Goal: Task Accomplishment & Management: Manage account settings

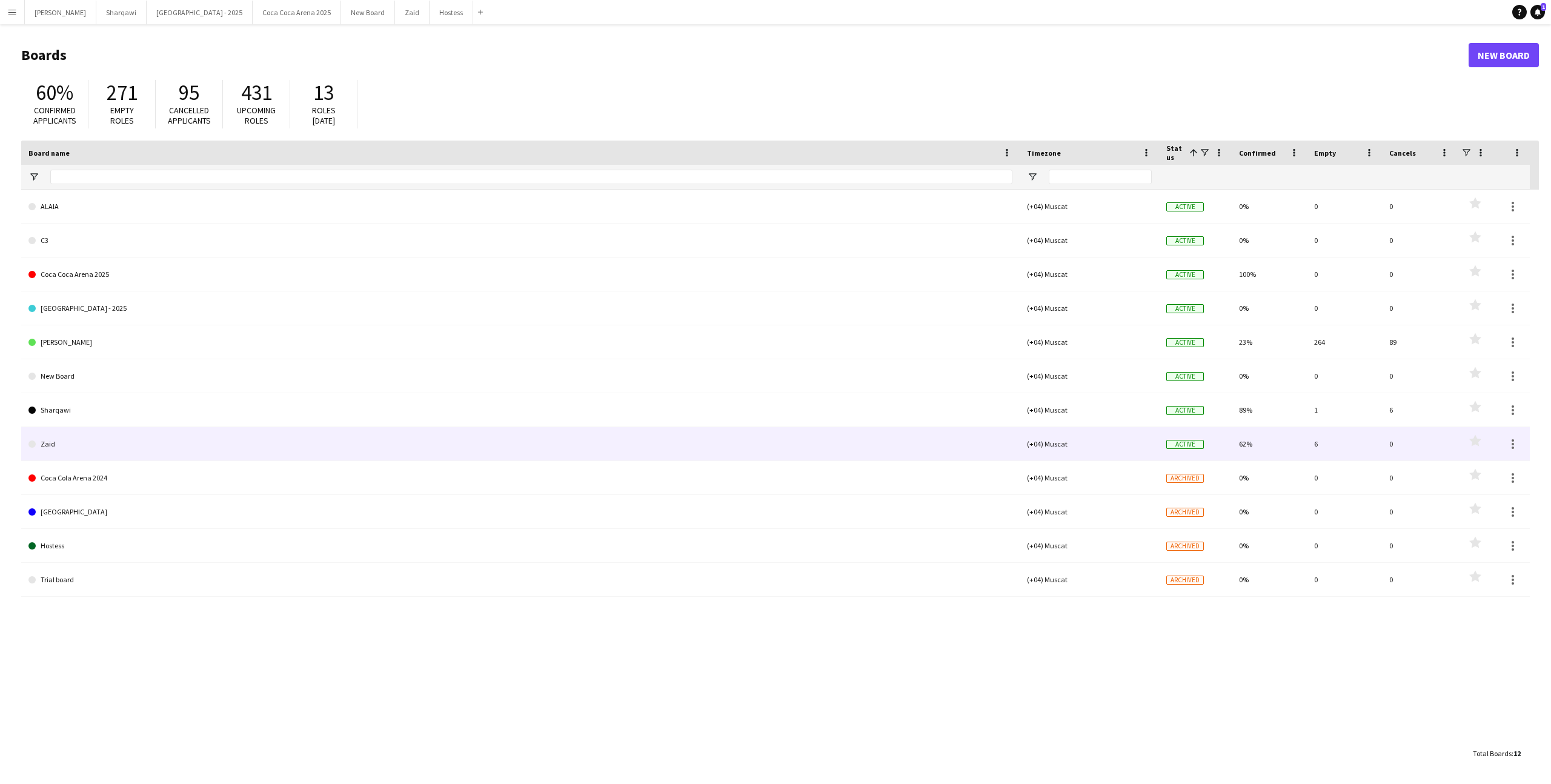
click at [213, 431] on link "Zaid" at bounding box center [520, 444] width 984 height 34
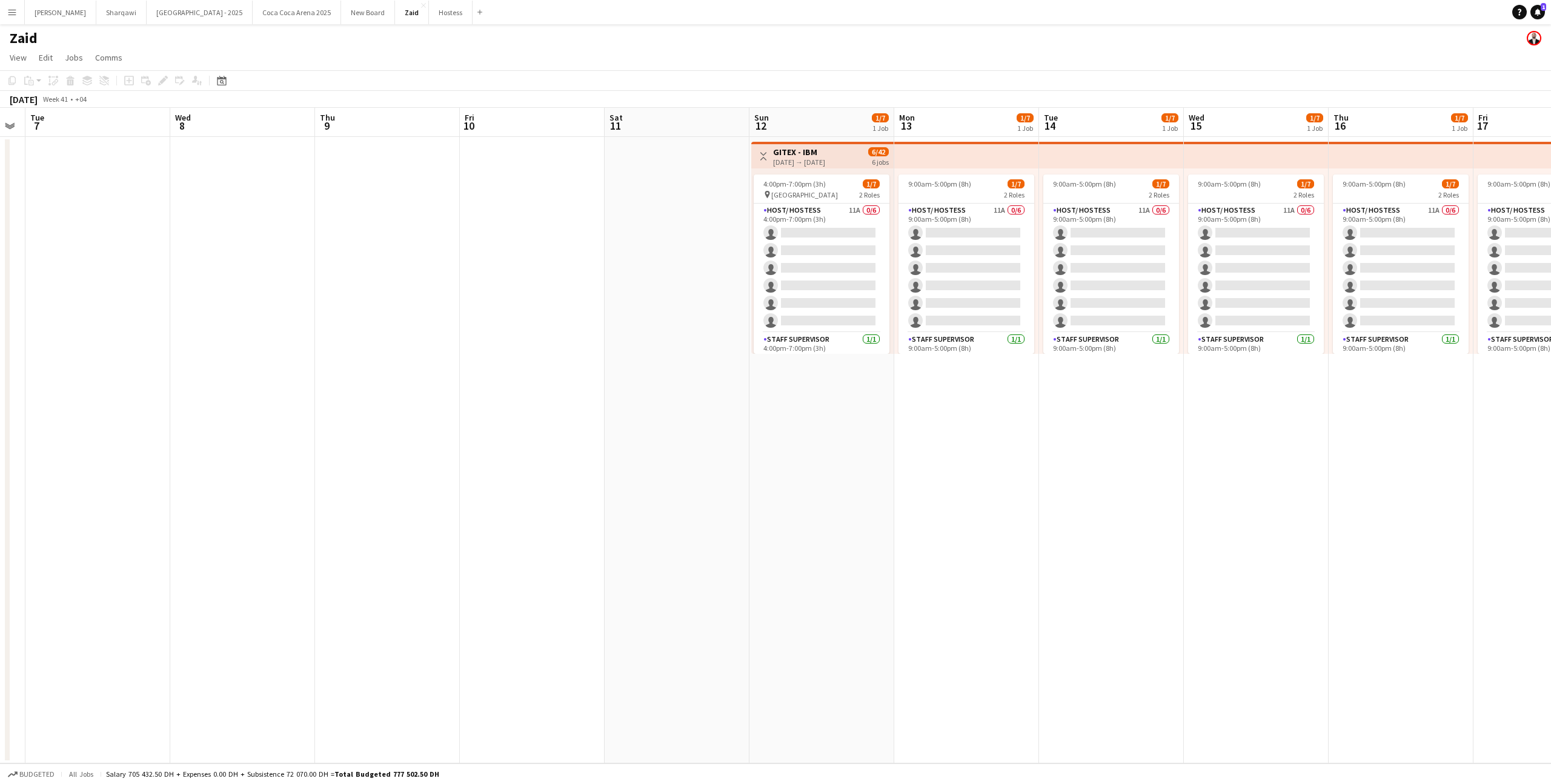
scroll to position [0, 410]
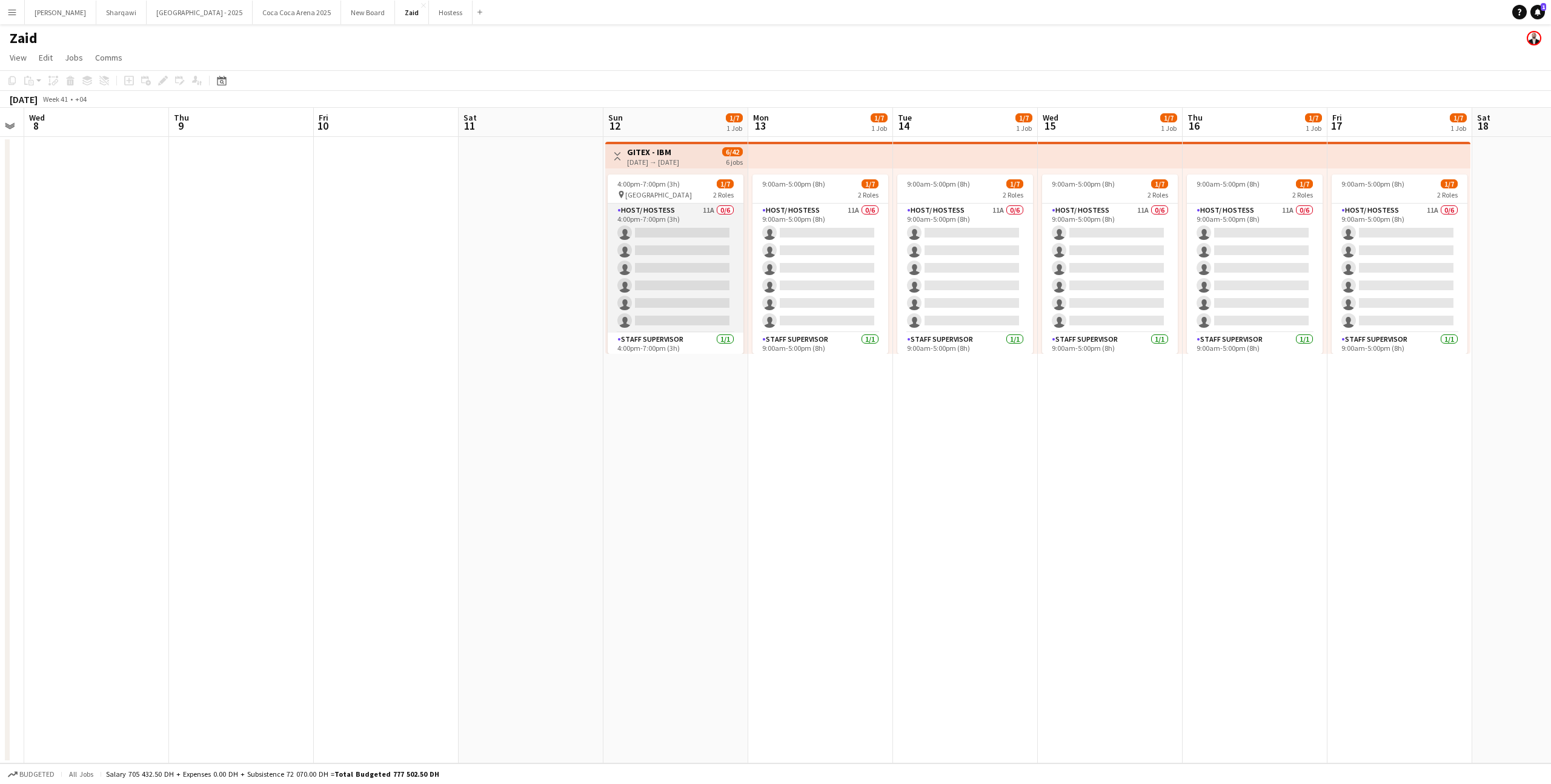
click at [689, 282] on app-card-role "Host/ Hostess 11A 0/6 4:00pm-7:00pm (3h) single-neutral-actions single-neutral-…" at bounding box center [676, 268] width 136 height 129
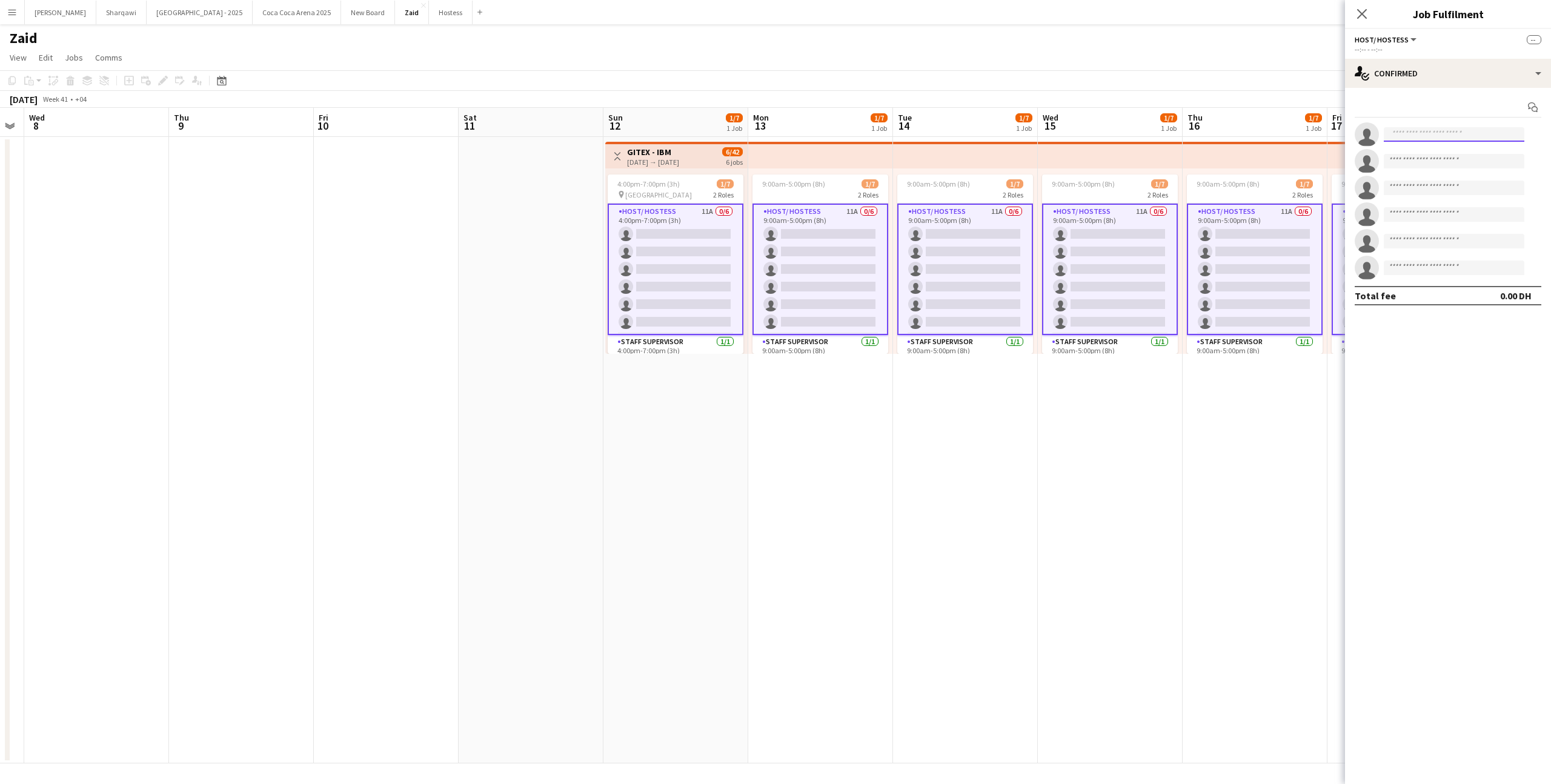
click at [1424, 139] on input at bounding box center [1454, 134] width 141 height 14
type input "******"
type input "*********"
click at [1491, 160] on span "[PERSON_NAME][EMAIL_ADDRESS][DOMAIN_NAME]" at bounding box center [1454, 162] width 121 height 10
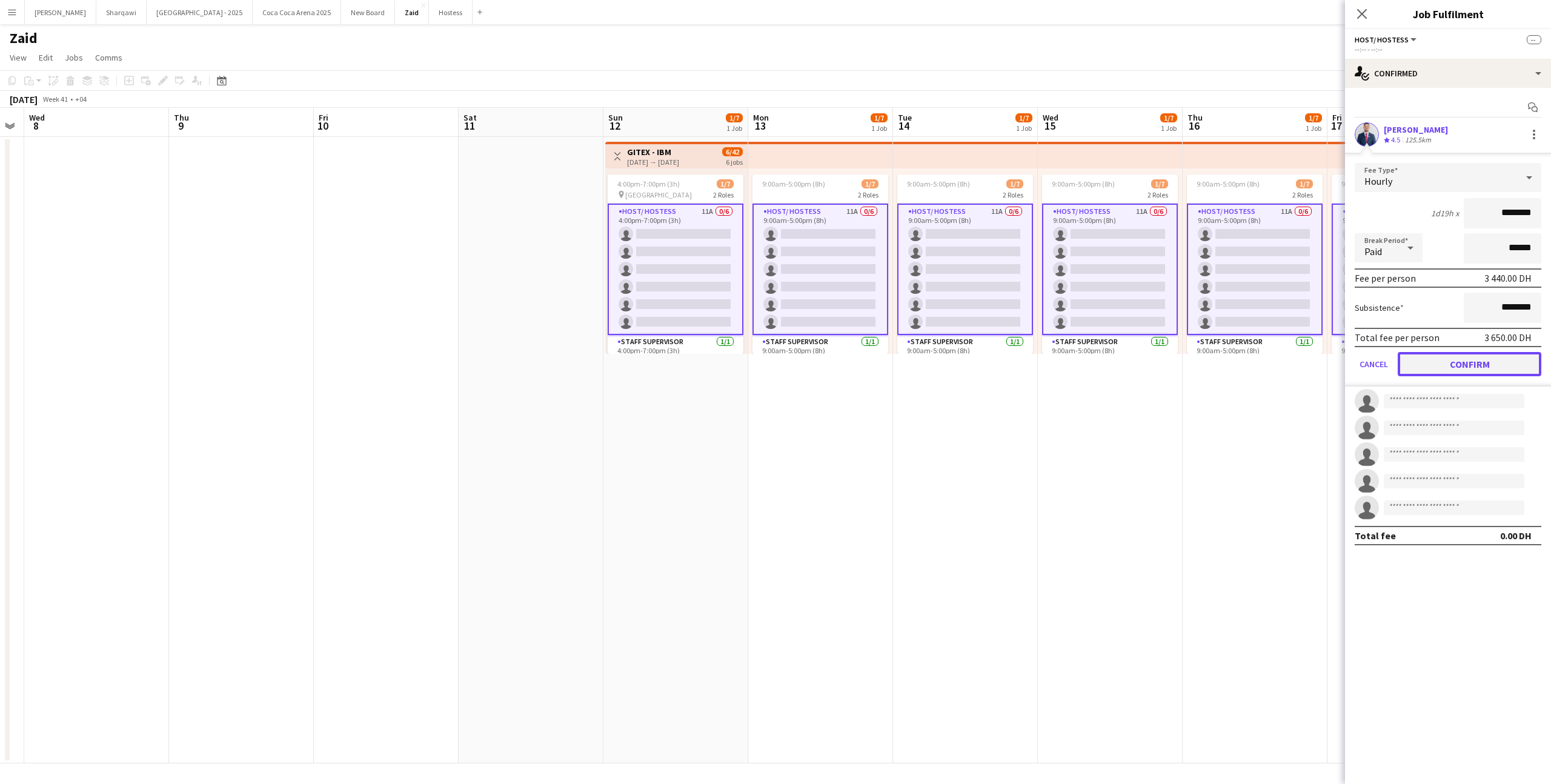
click at [1463, 359] on button "Confirm" at bounding box center [1469, 364] width 143 height 24
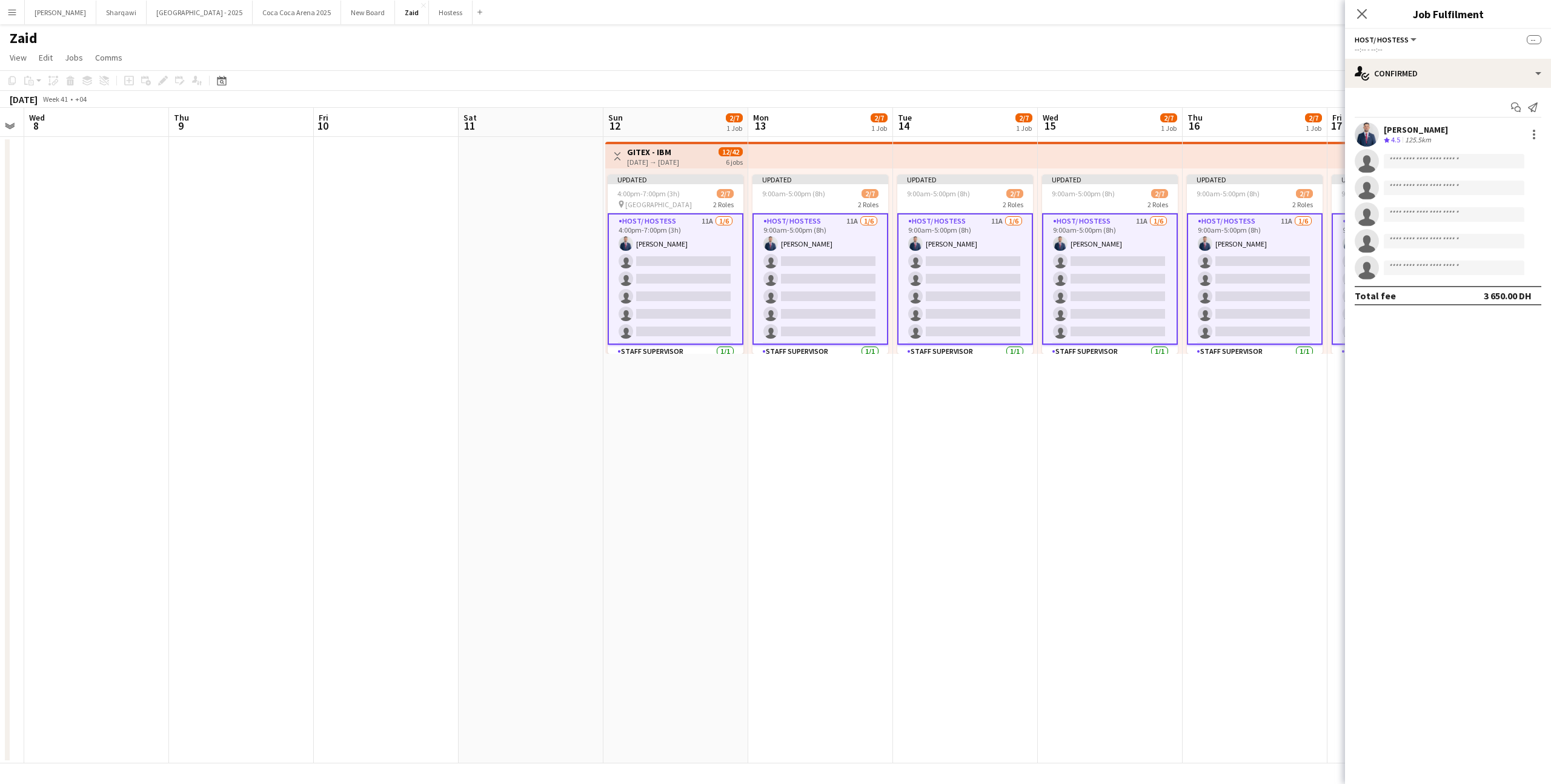
click at [1229, 367] on app-date-cell "Updated 9:00am-5:00pm (8h) 2/7 2 Roles Host/ Hostess 11A [DATE] 9:00am-5:00pm (…" at bounding box center [1255, 449] width 145 height 626
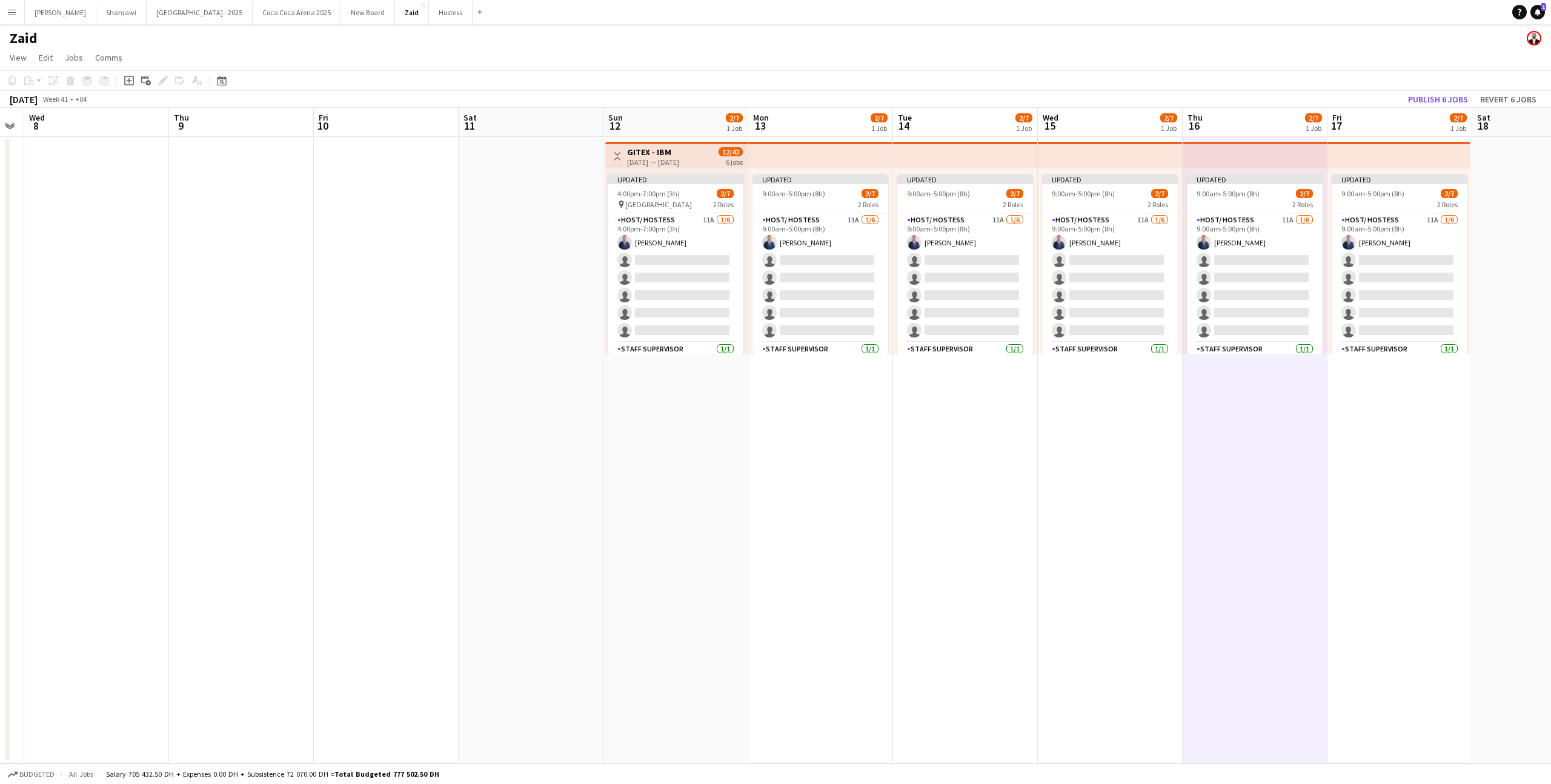
click at [1327, 186] on div "Updated 9:00am-5:00pm (8h) 2/7 2 Roles Host/ Hostess 11A [DATE] 9:00am-5:00pm (…" at bounding box center [1399, 261] width 143 height 186
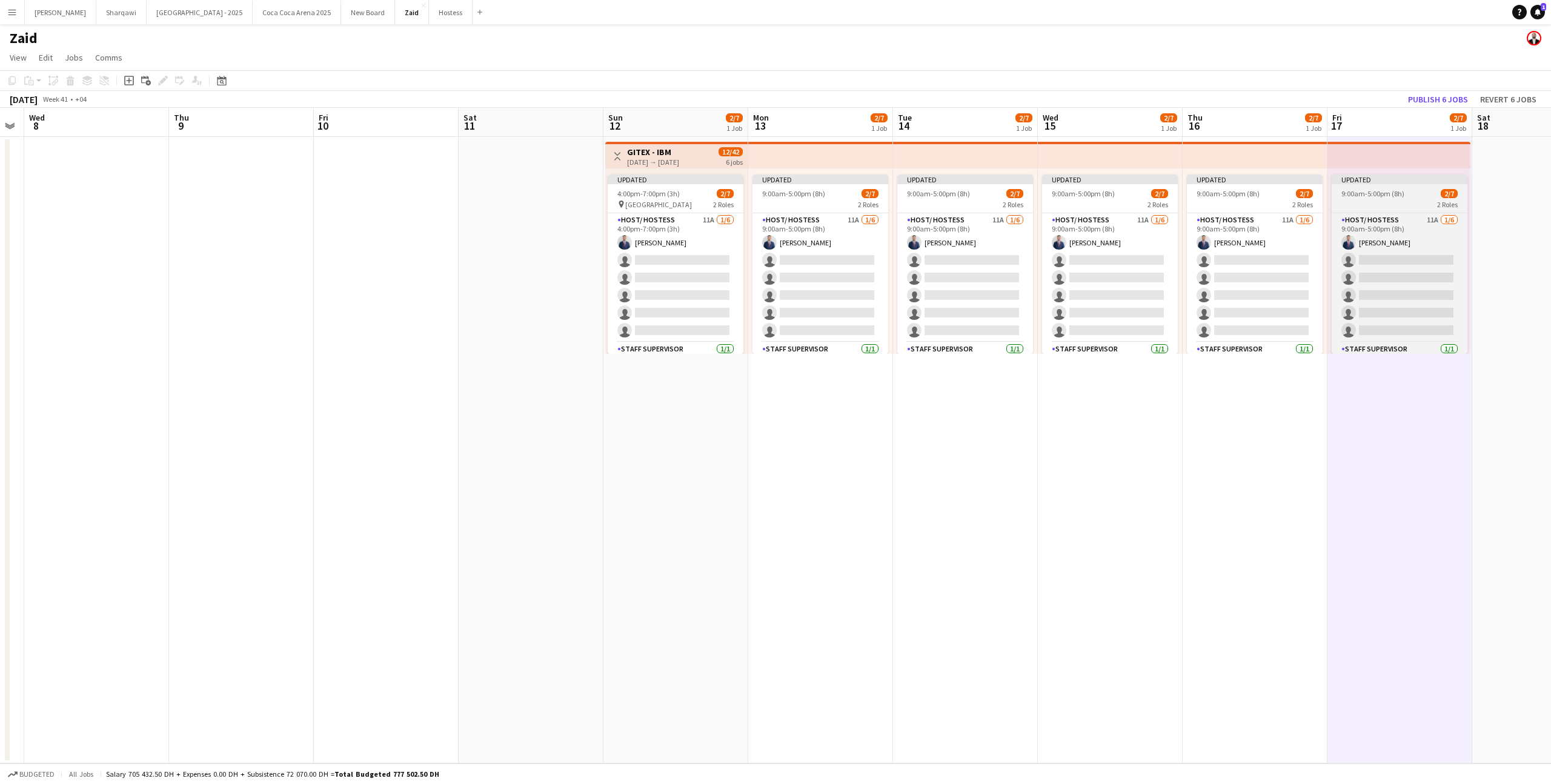
click at [1359, 193] on span "9:00am-5:00pm (8h)" at bounding box center [1372, 193] width 63 height 9
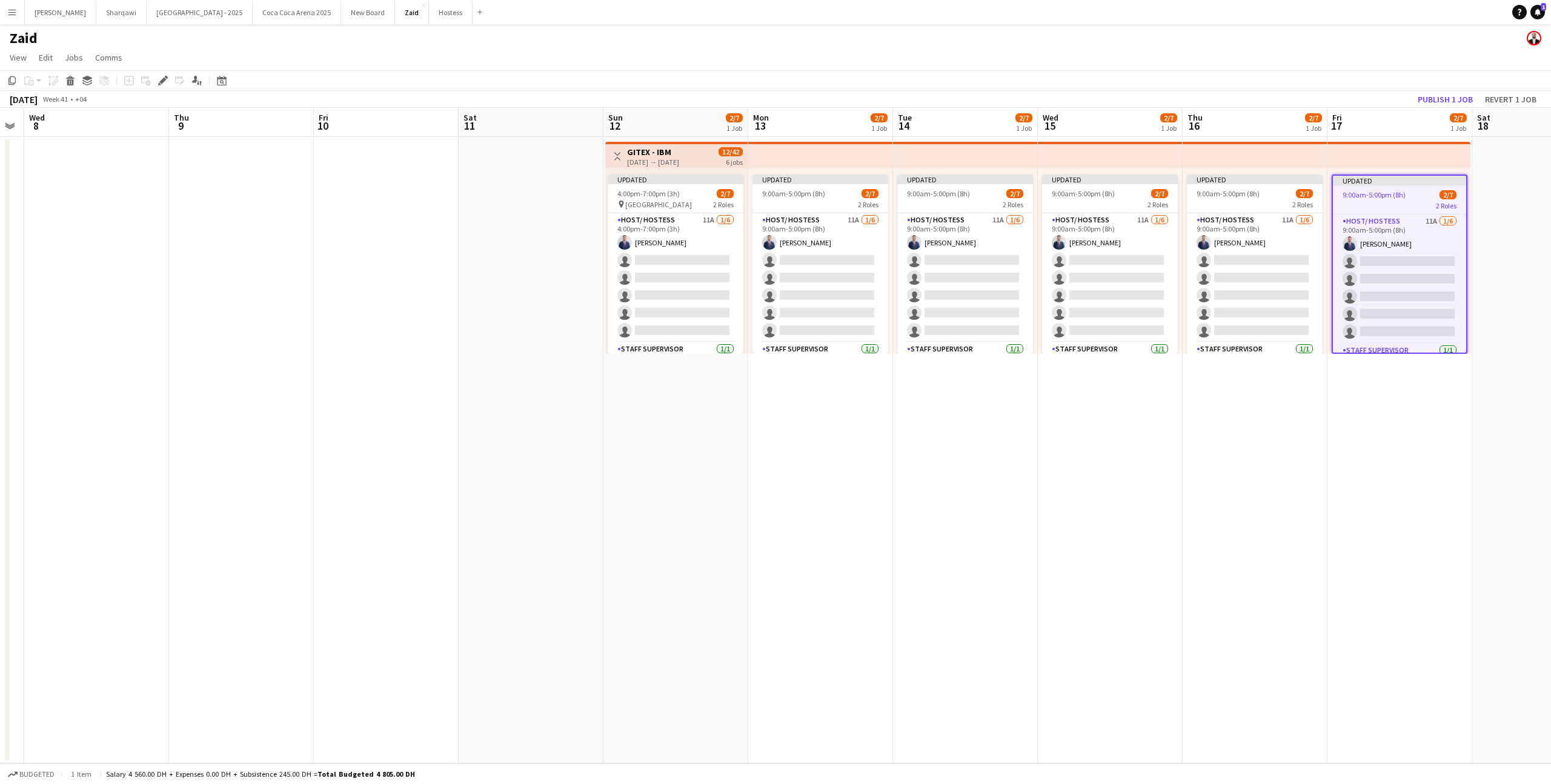
click at [1451, 108] on app-board-header-date "Fri 17 2/7 1 Job" at bounding box center [1399, 122] width 145 height 29
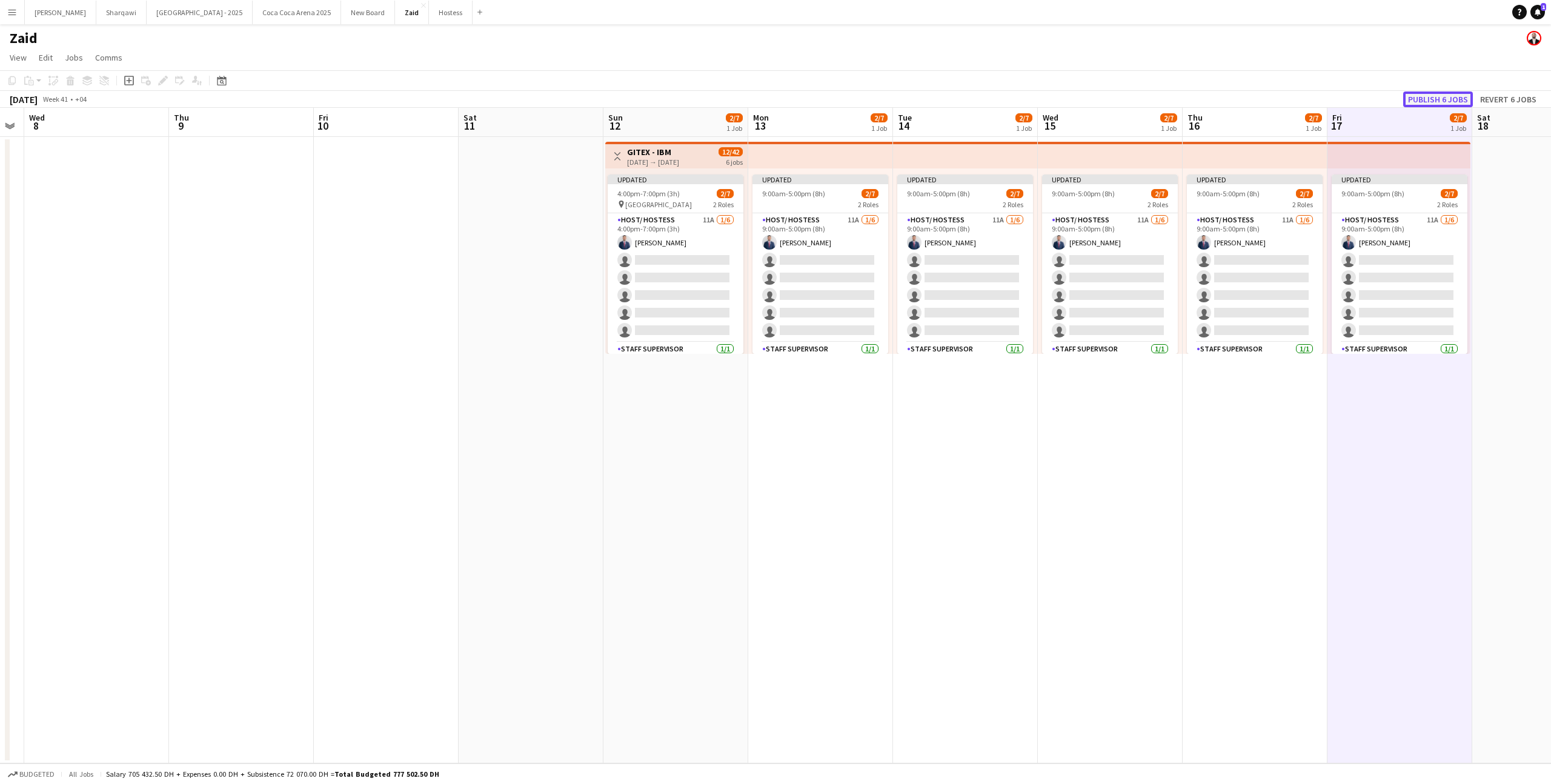
click at [1451, 96] on button "Publish 6 jobs" at bounding box center [1437, 99] width 69 height 16
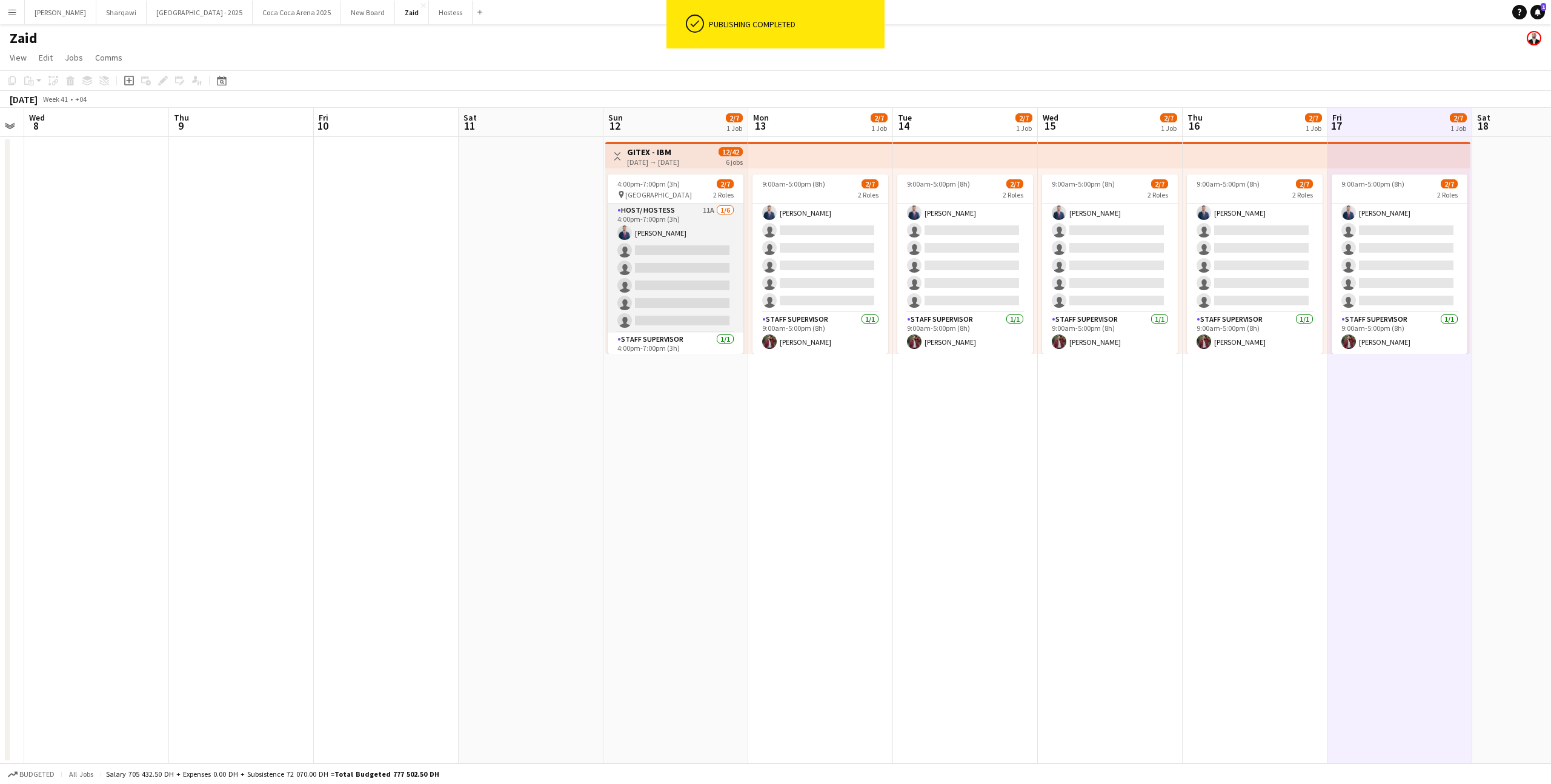
scroll to position [20, 0]
click at [700, 184] on div "4:00pm-7:00pm (3h) 2/7" at bounding box center [676, 184] width 136 height 9
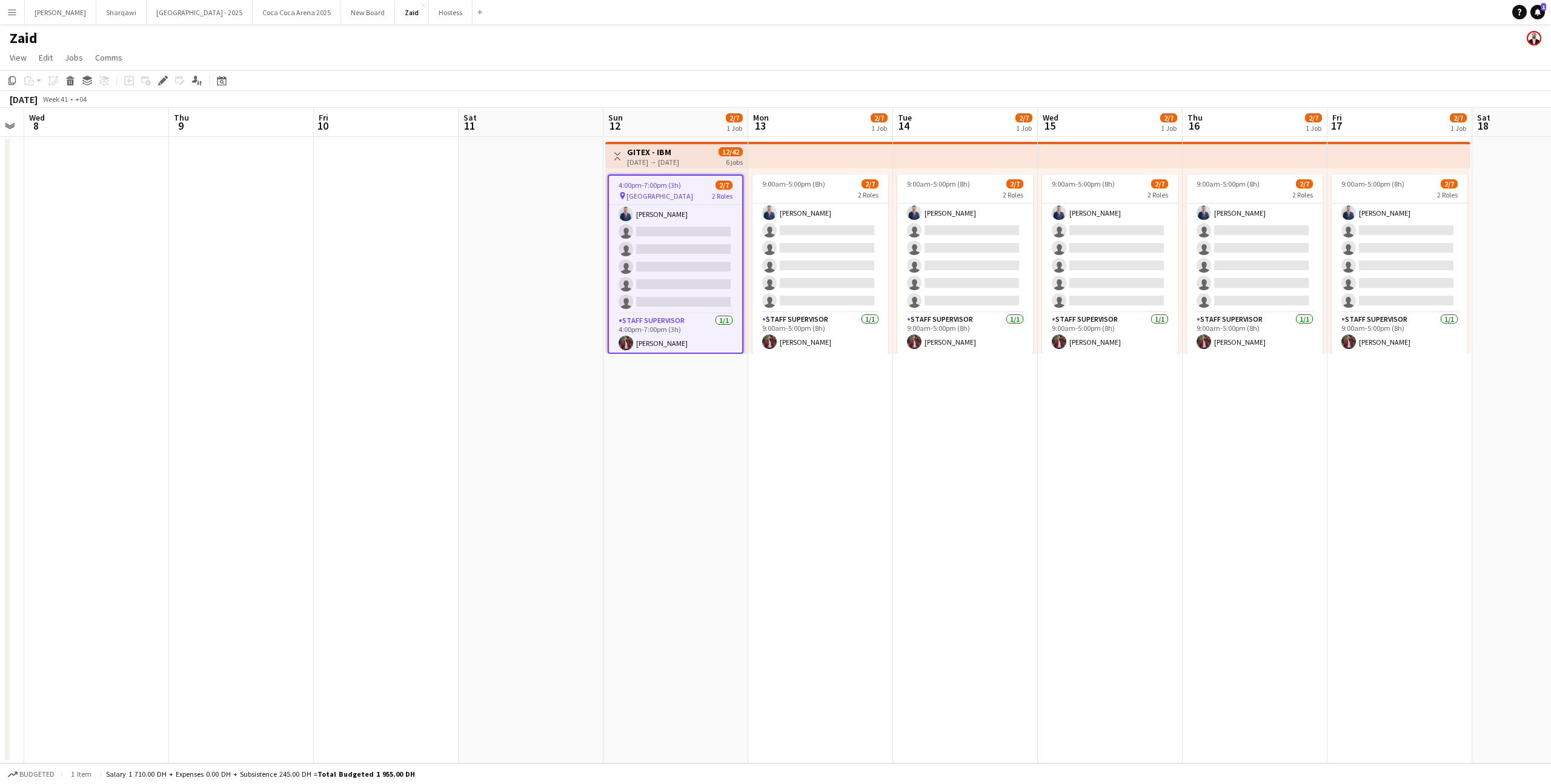
click at [558, 313] on app-date-cell at bounding box center [530, 449] width 145 height 626
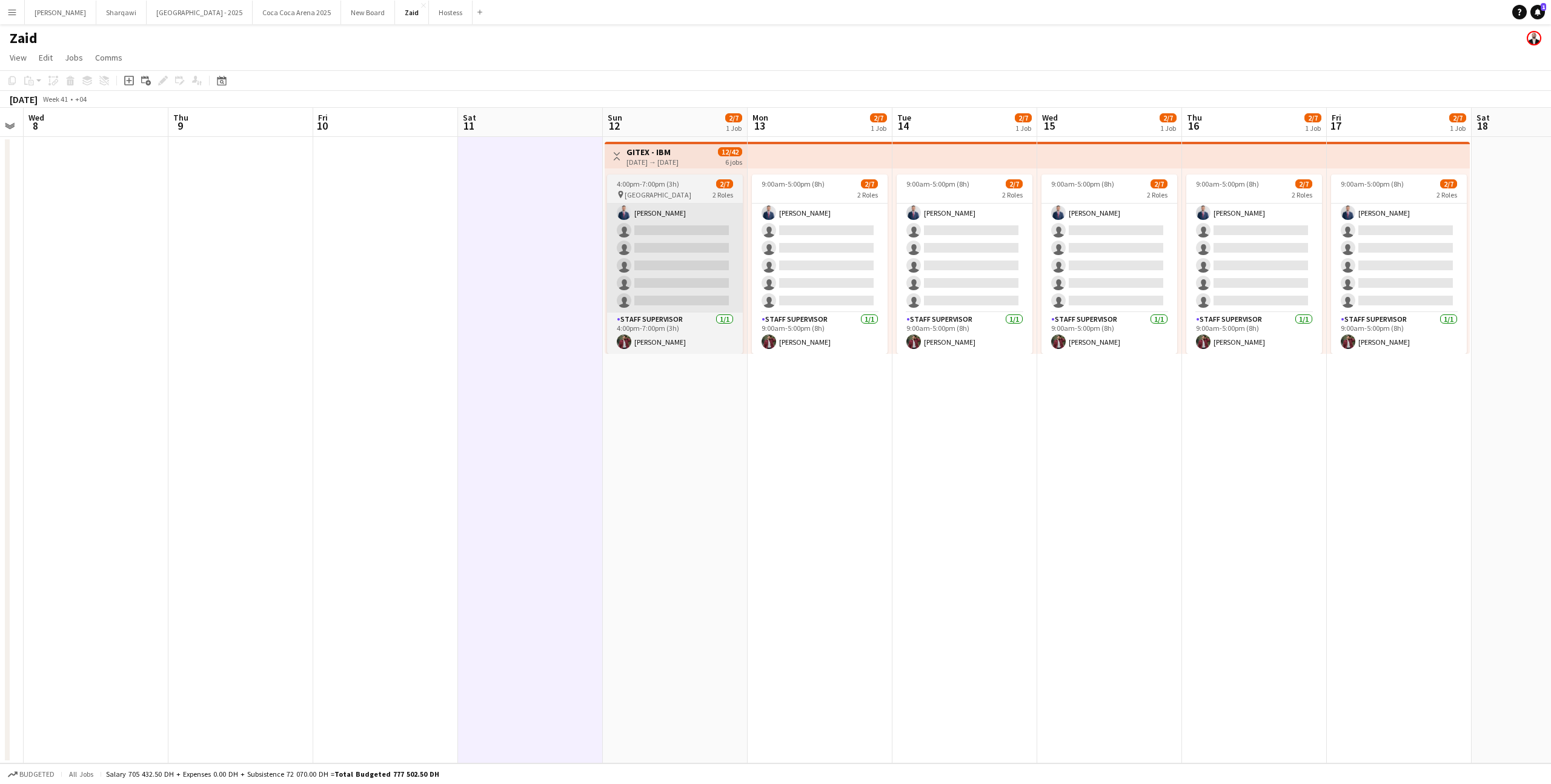
click at [666, 287] on app-card-role "Host/ Hostess 11A [DATE] 4:00pm-7:00pm (3h) [PERSON_NAME] single-neutral-action…" at bounding box center [675, 248] width 136 height 129
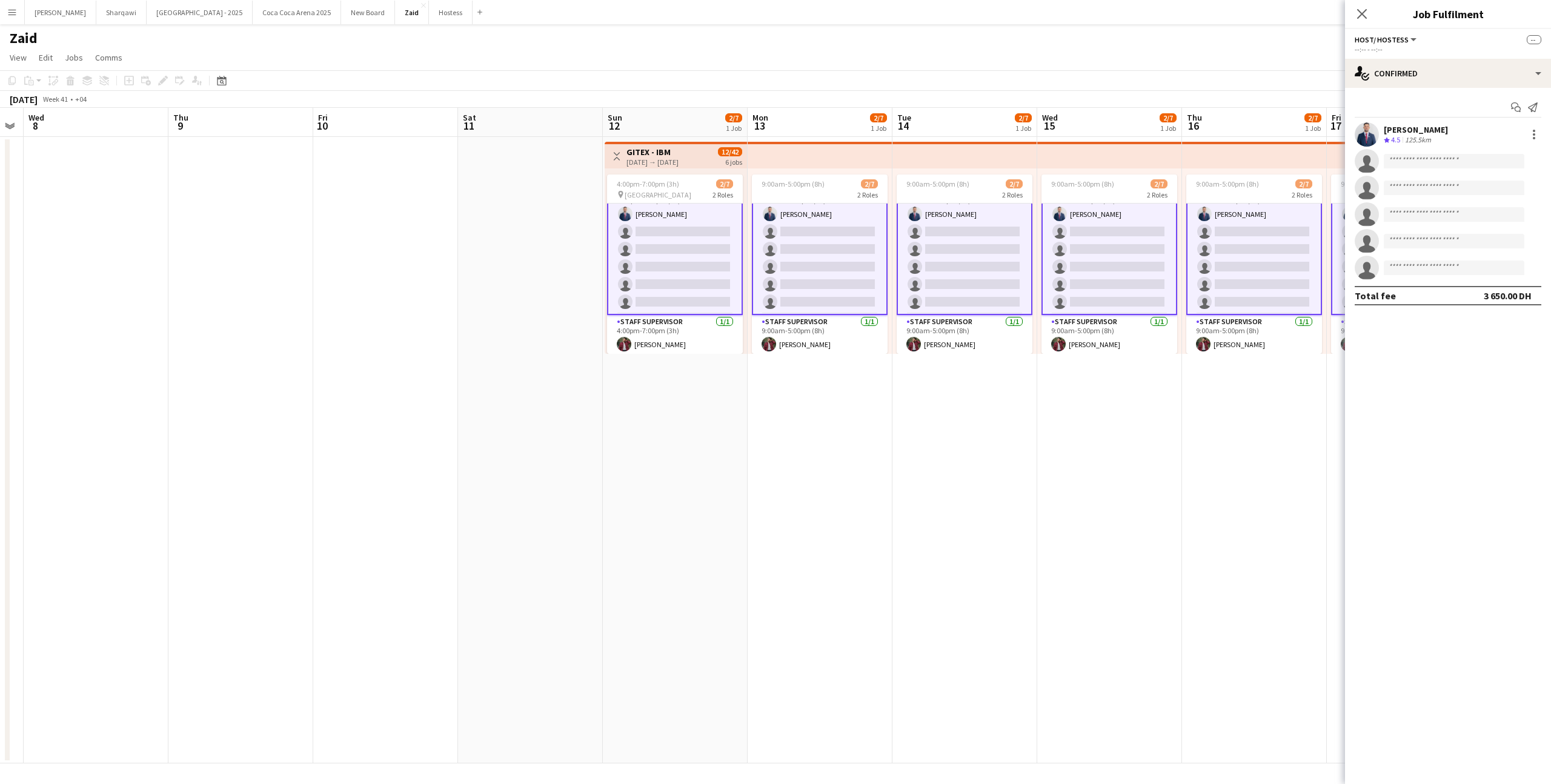
scroll to position [21, 0]
click at [1431, 102] on div "Start chat Send notification" at bounding box center [1448, 107] width 186 height 20
click at [1431, 82] on div "single-neutral-actions-check-2 Confirmed" at bounding box center [1448, 73] width 206 height 29
click at [1510, 188] on div "single-neutral-actions-check-2 Confirmed single-neutral-actions-share-1 Invited…" at bounding box center [1488, 186] width 120 height 205
click at [1468, 70] on div "single-neutral-actions-check-2 Confirmed" at bounding box center [1448, 73] width 206 height 29
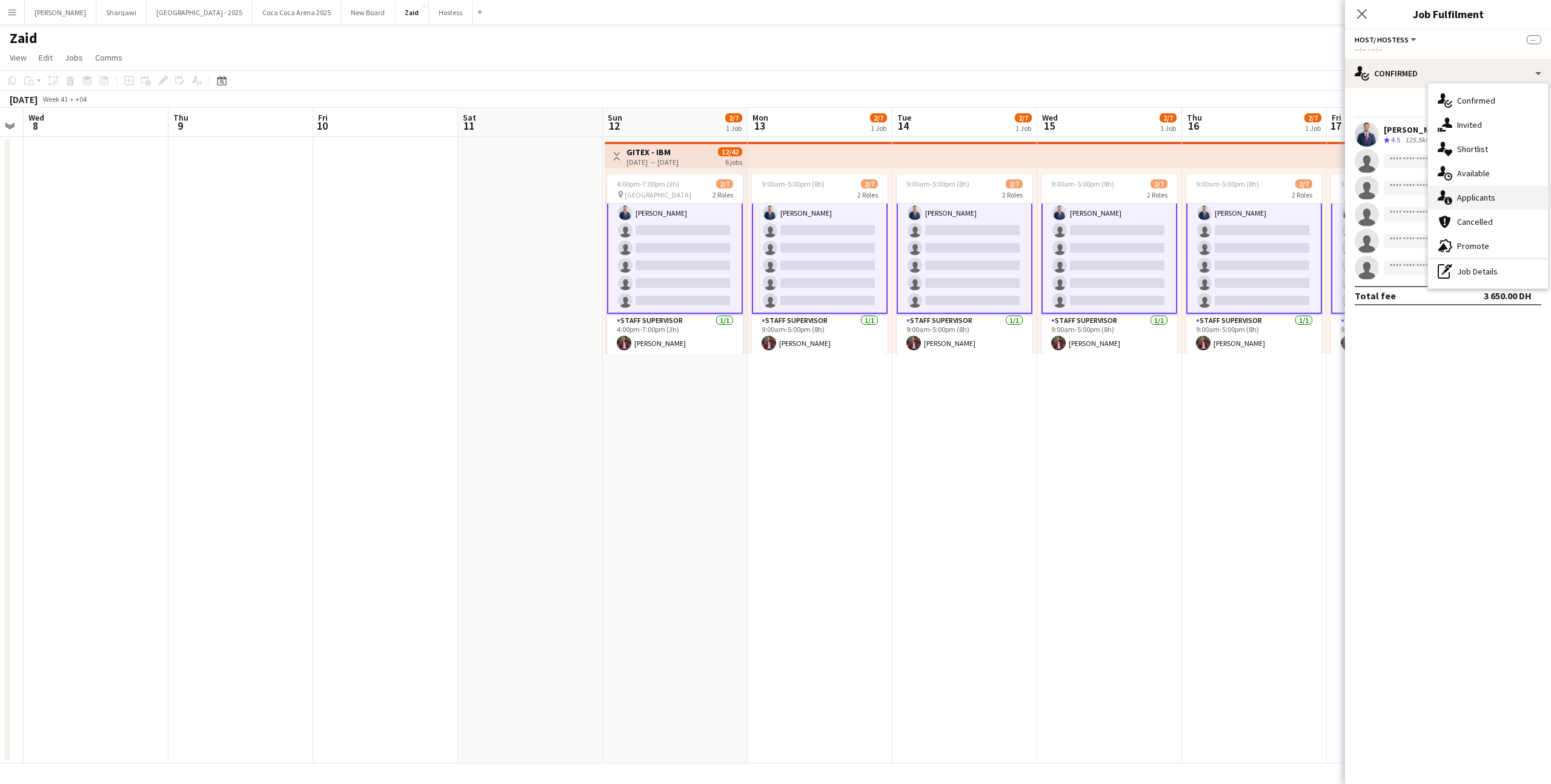
click at [1497, 192] on div "single-neutral-actions-information Applicants" at bounding box center [1488, 198] width 120 height 24
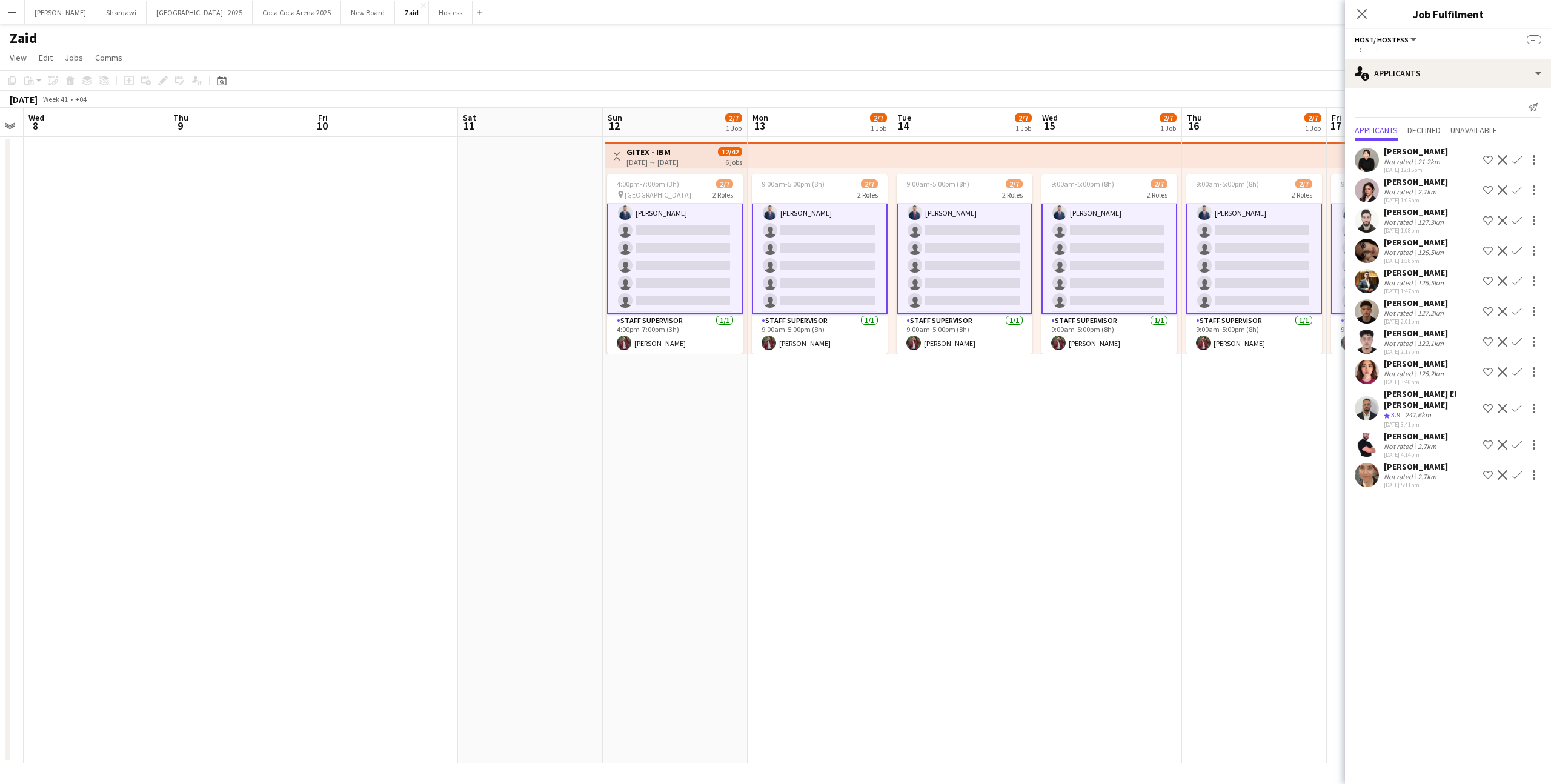
click at [1429, 432] on div "[PERSON_NAME]" at bounding box center [1416, 436] width 64 height 11
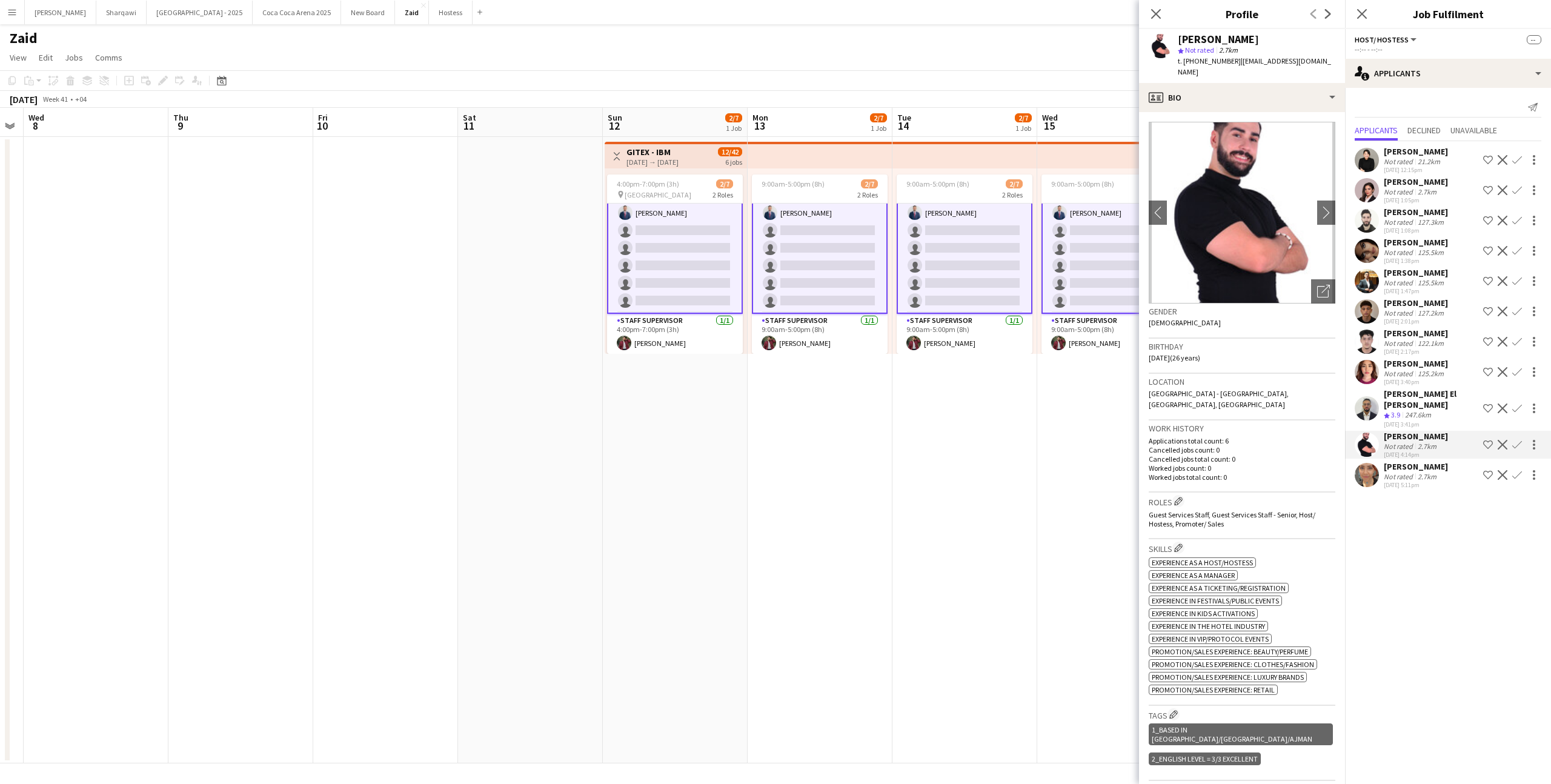
click at [1446, 408] on div "[PERSON_NAME] [PERSON_NAME] Crew rating 3.9 247.6km [DATE] 3:41pm Shortlist cre…" at bounding box center [1448, 408] width 206 height 40
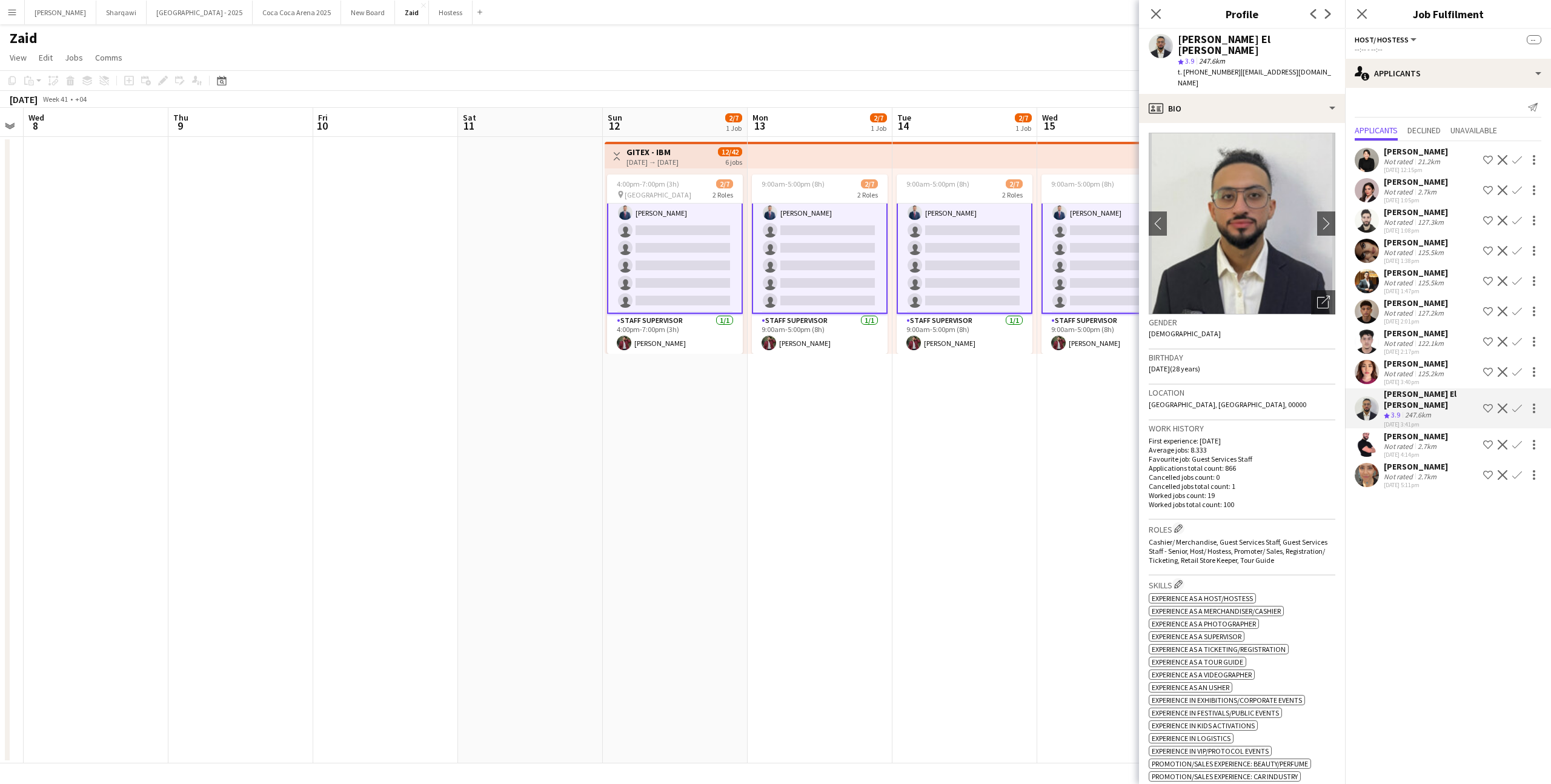
click at [1439, 378] on div "125.2km" at bounding box center [1430, 373] width 31 height 9
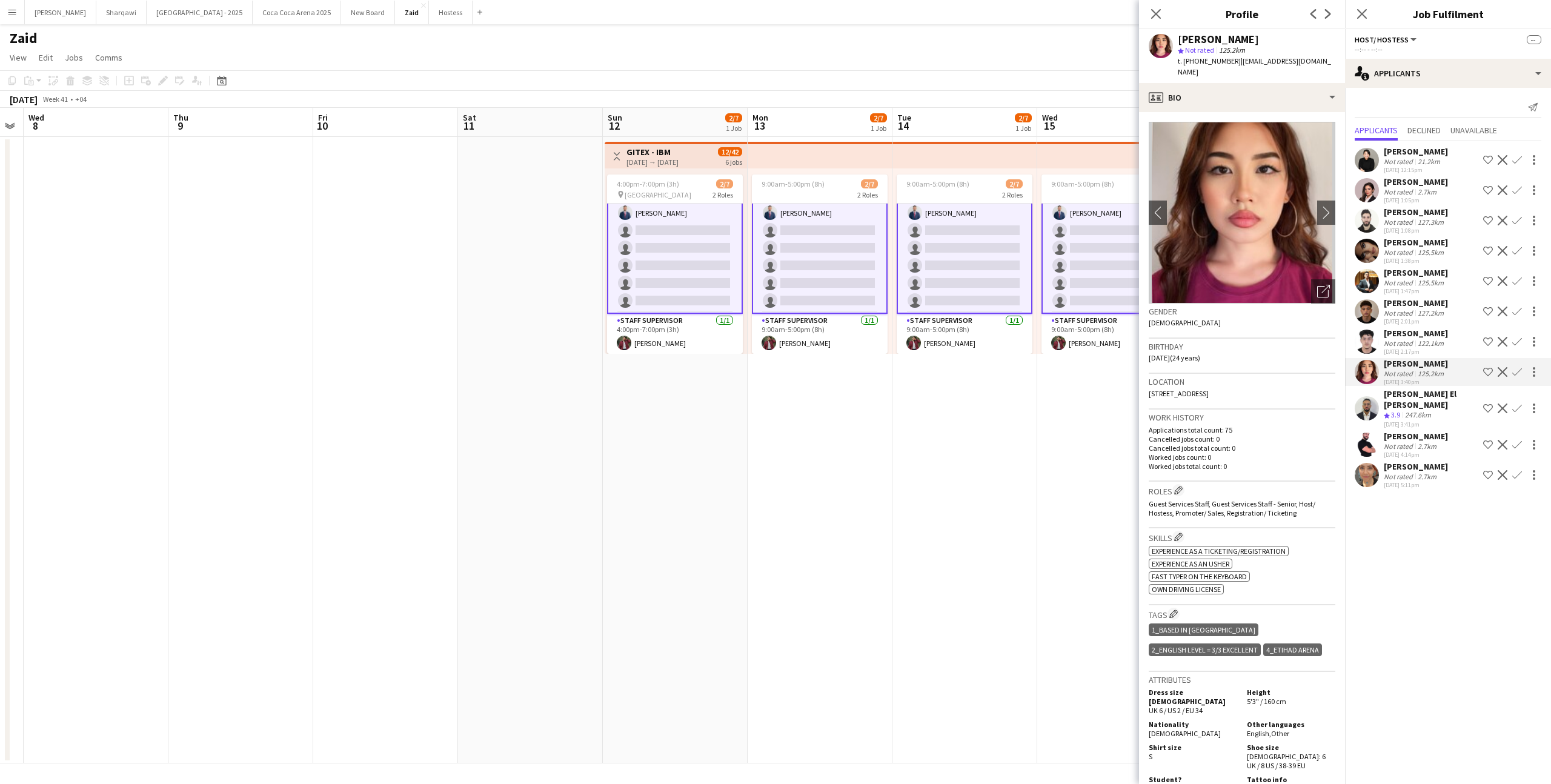
click at [1428, 356] on div "[DATE] 2:17pm" at bounding box center [1416, 352] width 64 height 8
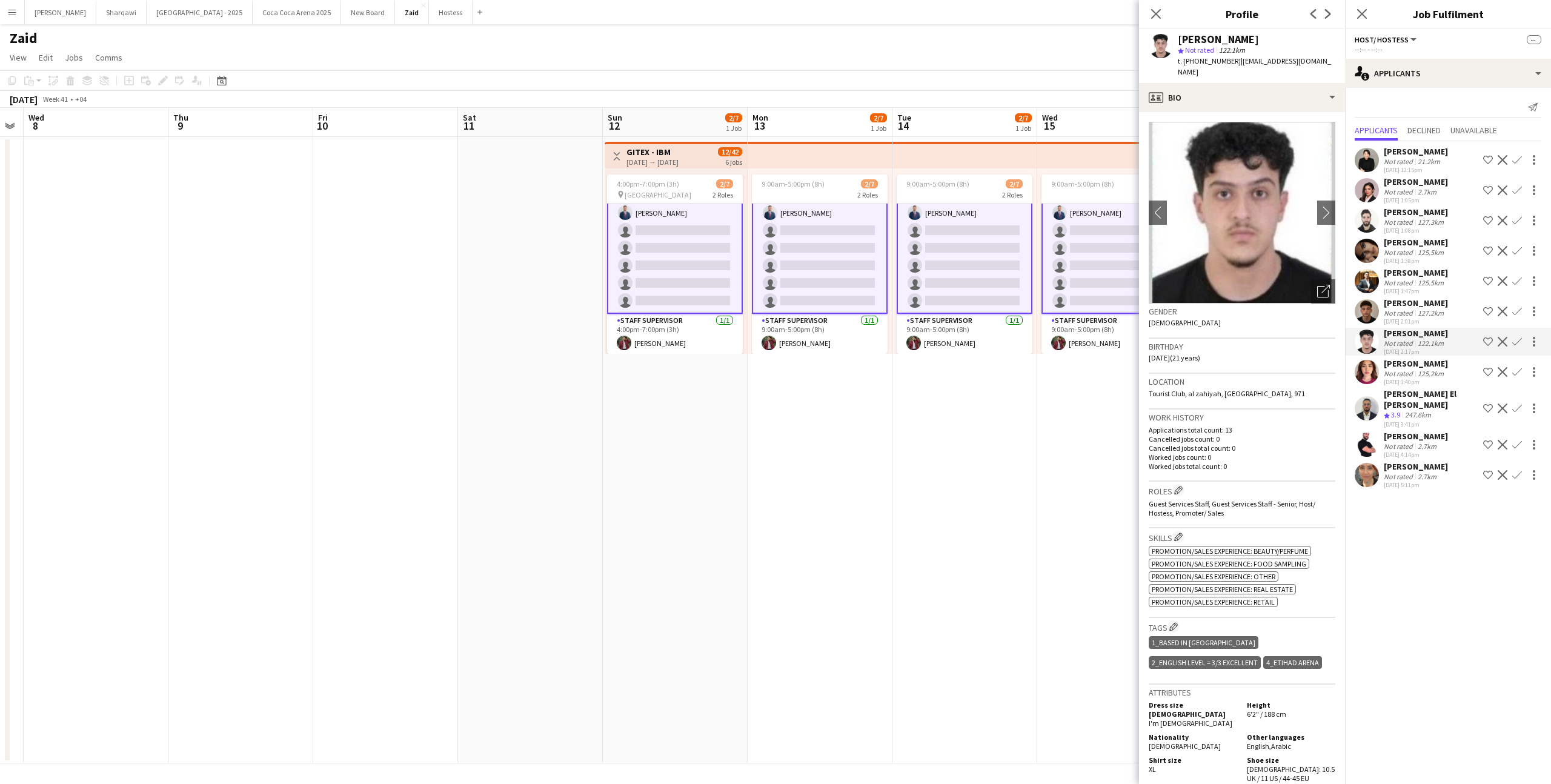
click at [1425, 318] on div "127.2km" at bounding box center [1430, 312] width 31 height 9
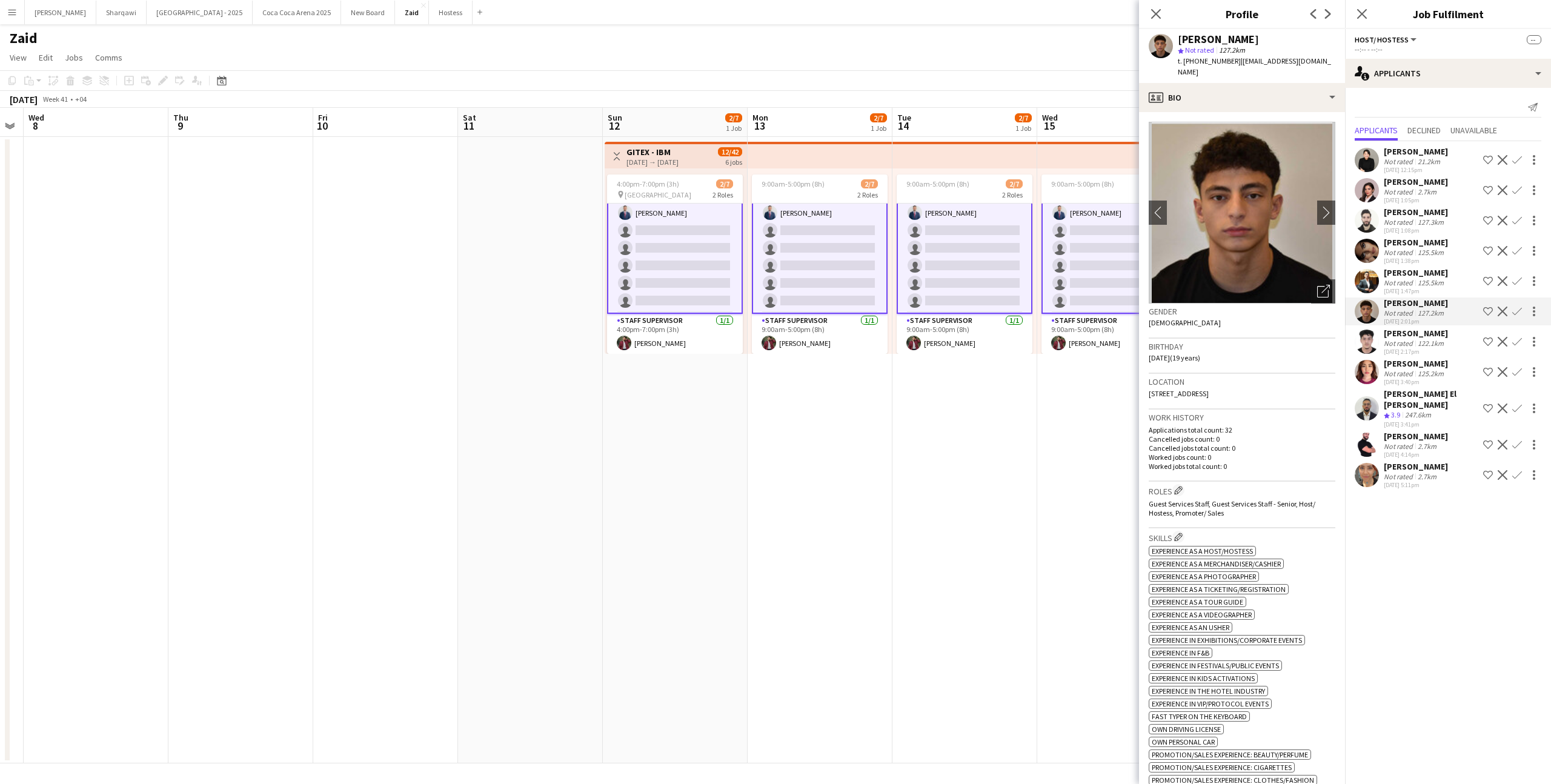
click at [1420, 288] on div "[DATE] 1:47pm" at bounding box center [1416, 291] width 64 height 8
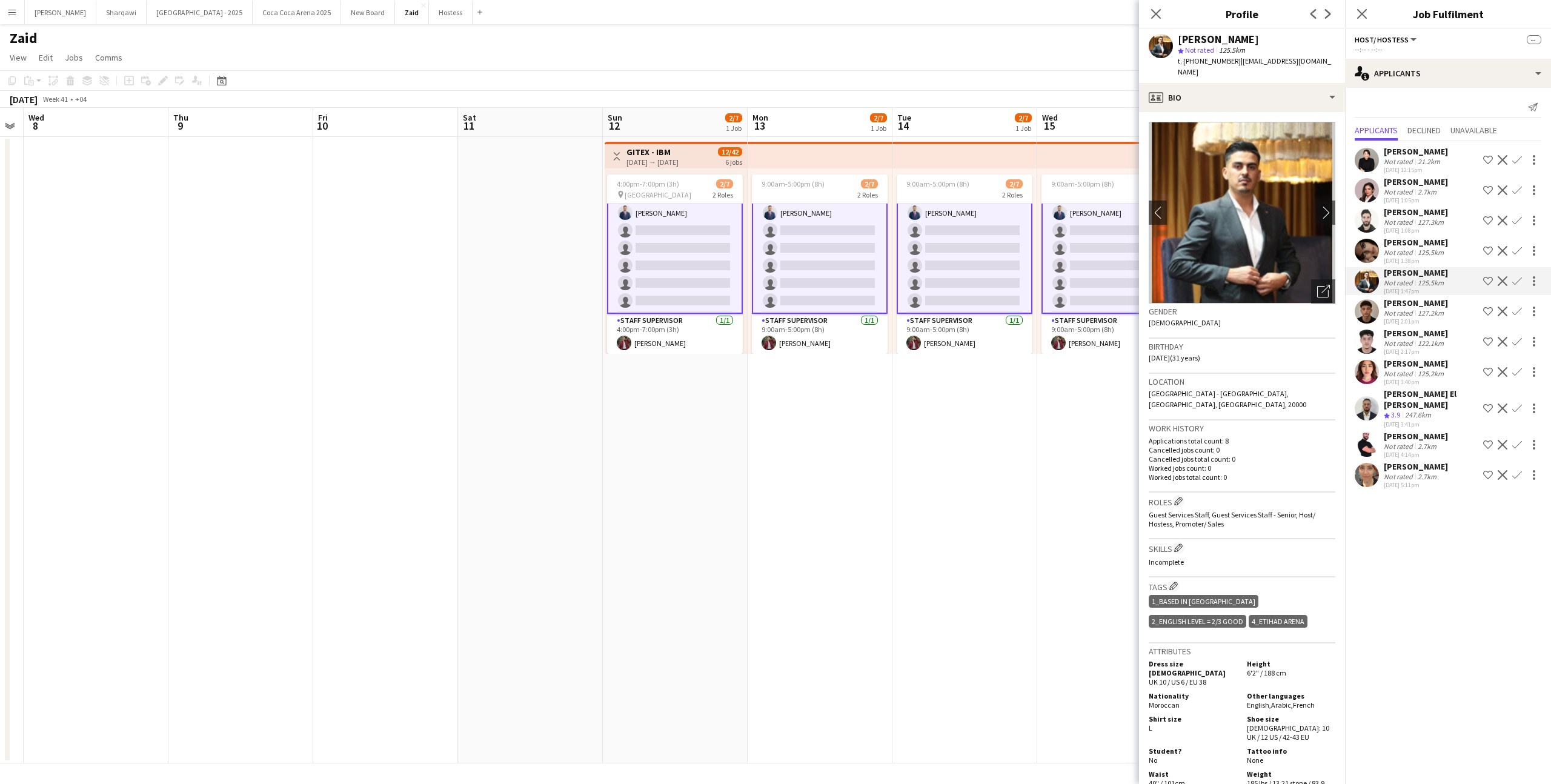
click at [1413, 257] on div "[DATE] 1:38pm" at bounding box center [1416, 261] width 64 height 8
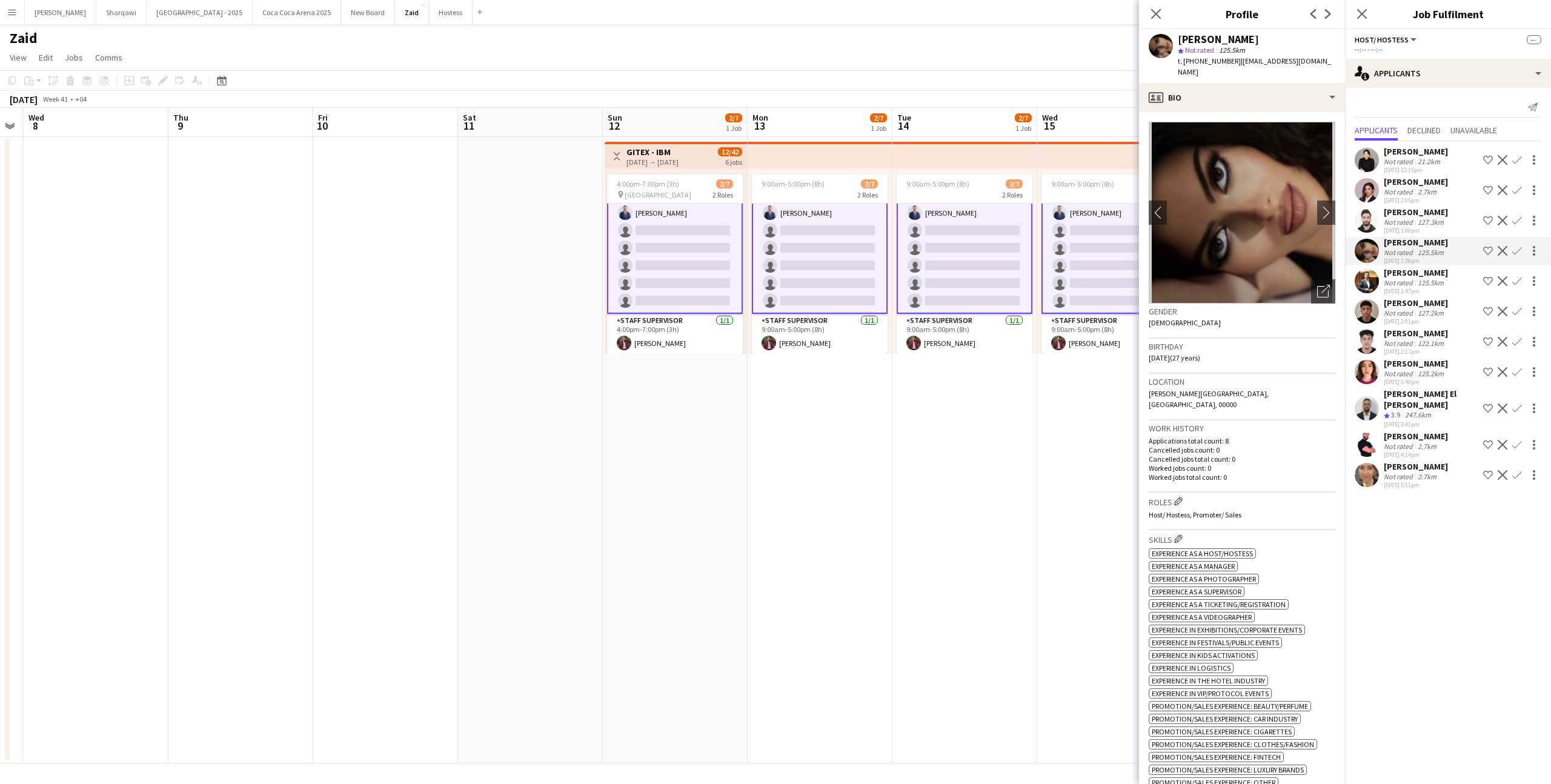
click at [938, 434] on app-date-cell "9:00am-5:00pm (8h) 2/7 2 Roles Host/ Hostess 11A [DATE] 9:00am-5:00pm (8h) [PER…" at bounding box center [964, 449] width 145 height 626
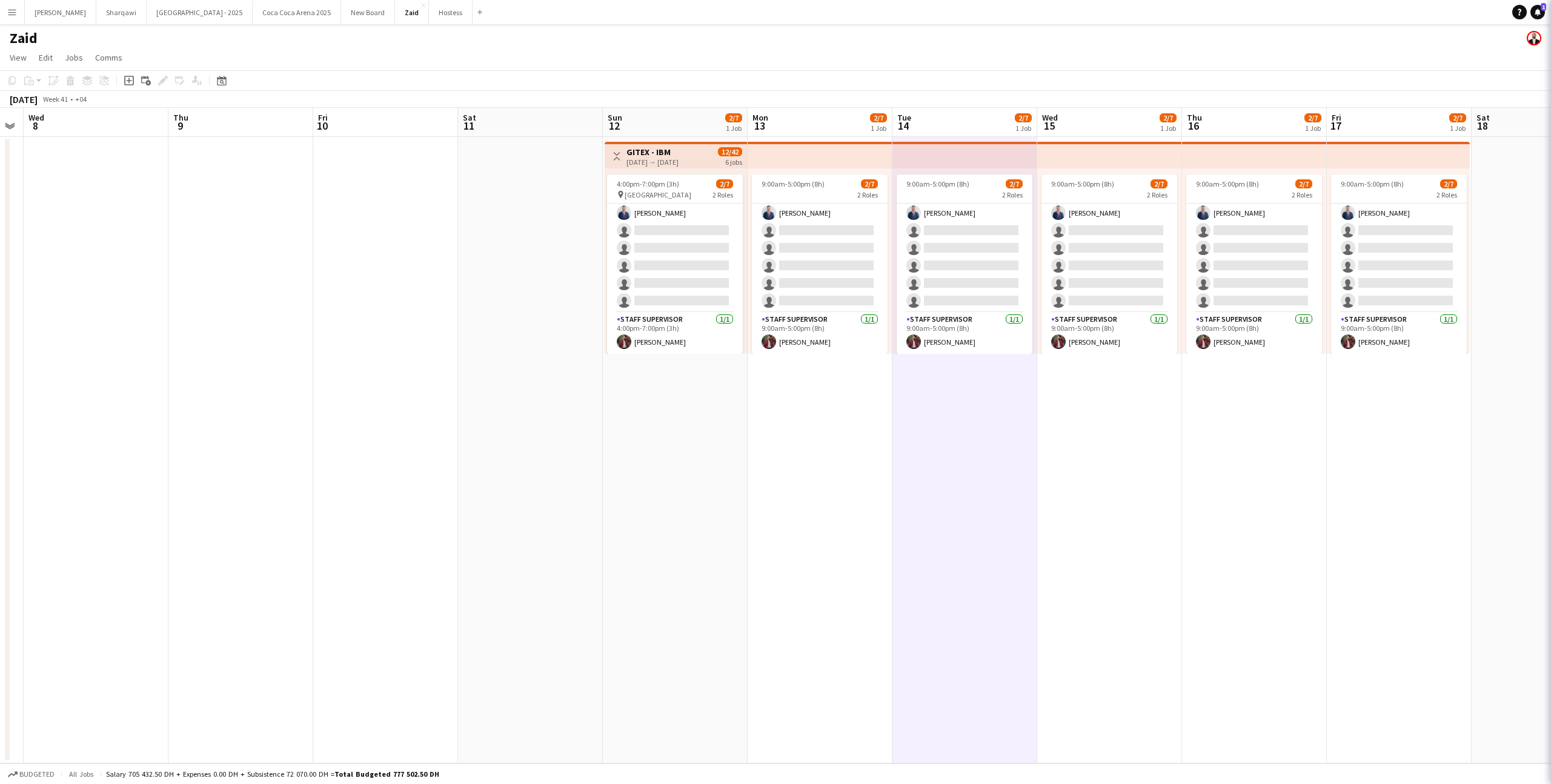
scroll to position [20, 0]
